Goal: Transaction & Acquisition: Purchase product/service

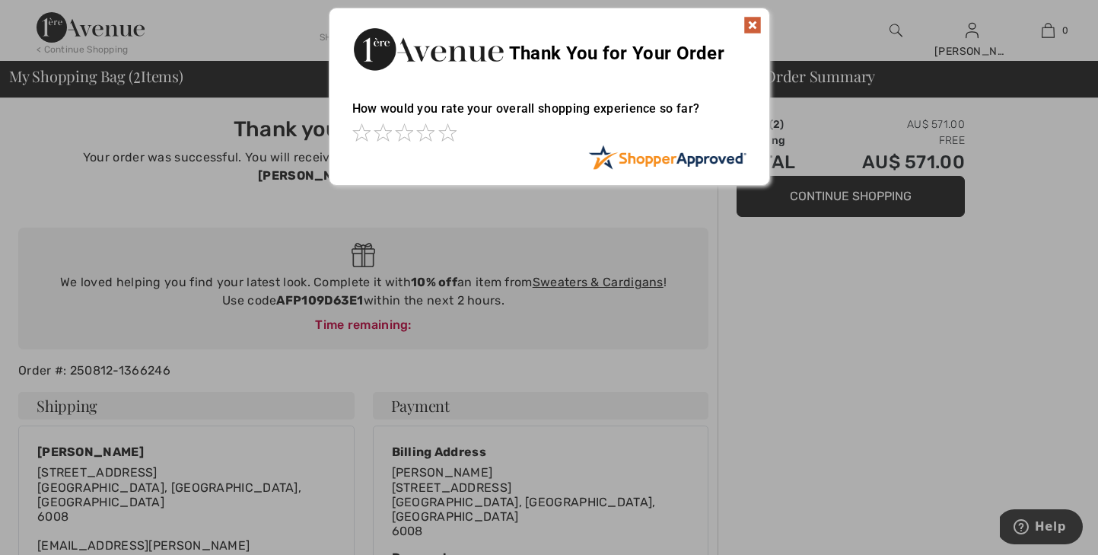
click at [751, 26] on img at bounding box center [753, 25] width 18 height 18
